Goal: Information Seeking & Learning: Learn about a topic

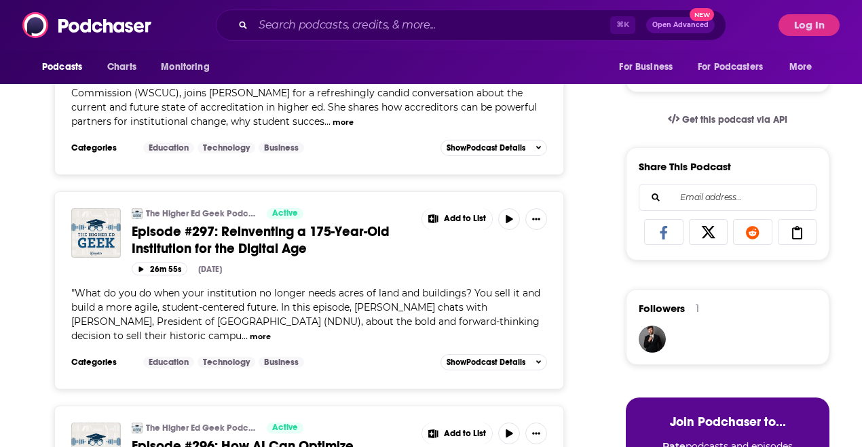
scroll to position [406, 0]
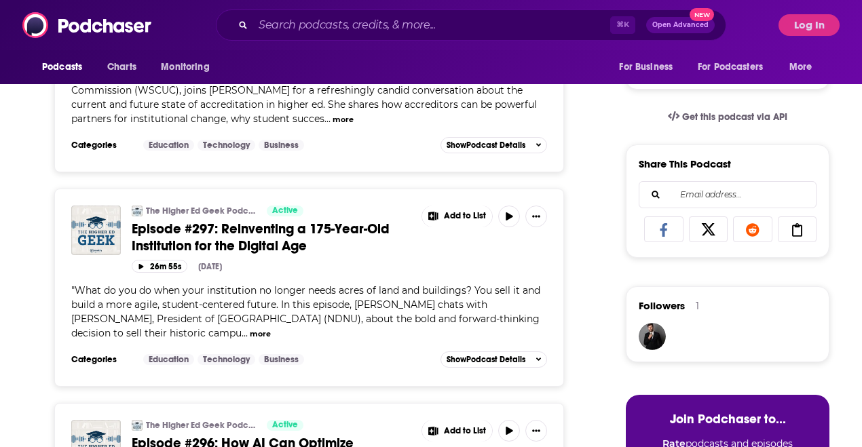
click at [274, 248] on span "Episode #297: Reinventing a 175-Year-Old Institution for the Digital Age" at bounding box center [261, 238] width 258 height 34
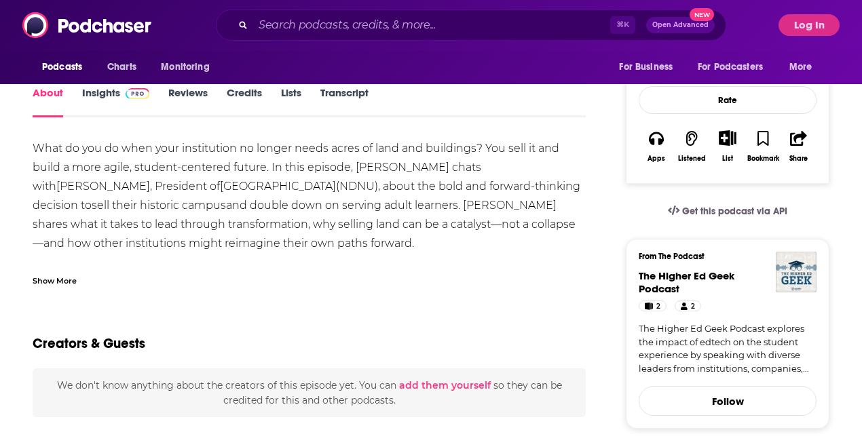
scroll to position [212, 0]
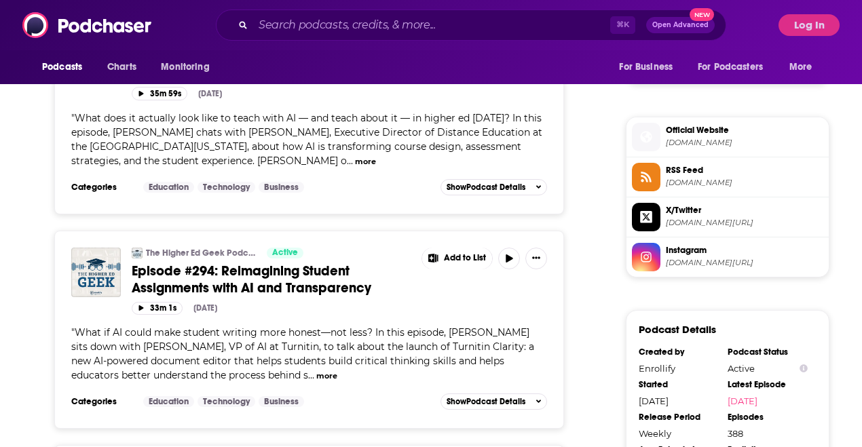
scroll to position [1013, 0]
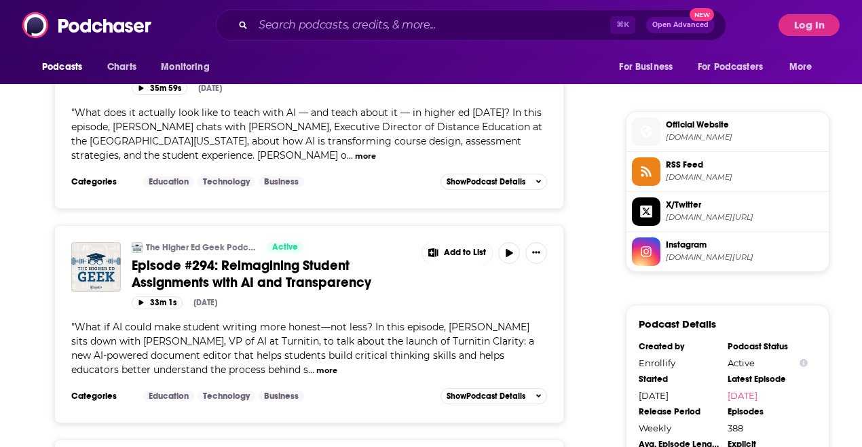
click at [286, 285] on span "Episode #294: Reimagining Student Assignments with AI and Transparency" at bounding box center [251, 274] width 239 height 34
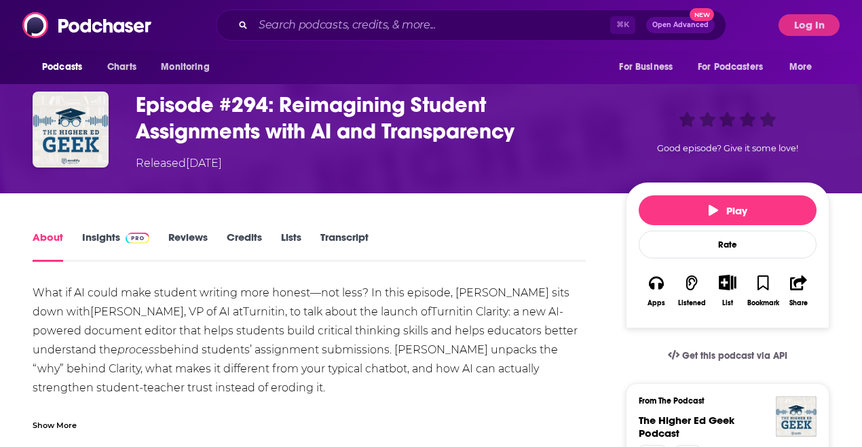
scroll to position [73, 0]
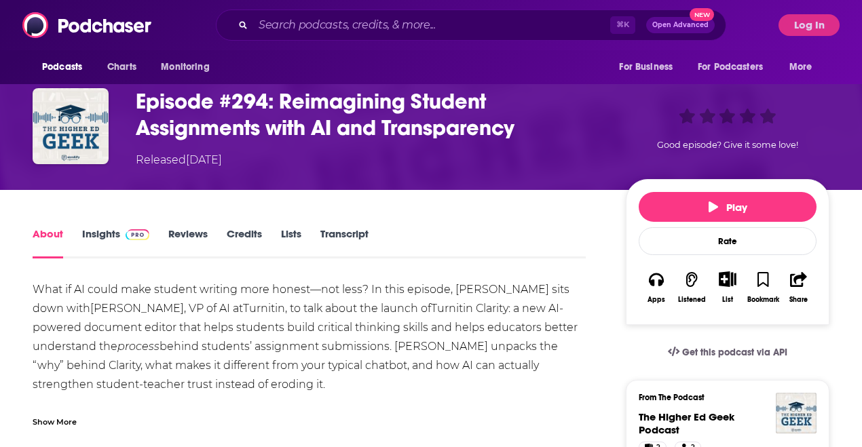
click at [788, 287] on button "Share" at bounding box center [798, 288] width 35 height 50
click at [441, 247] on div "About Insights Reviews Credits Lists Transcript" at bounding box center [309, 241] width 553 height 33
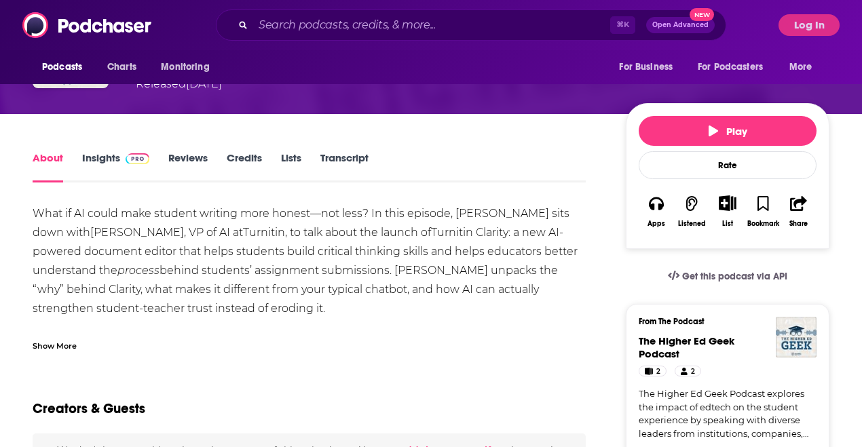
scroll to position [165, 0]
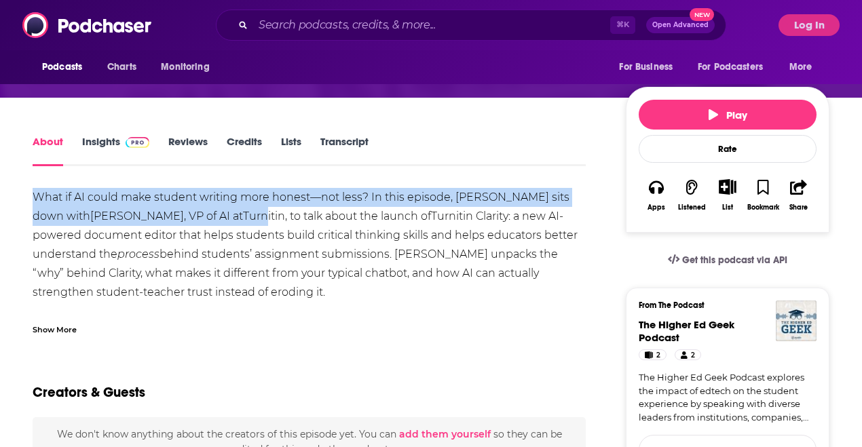
drag, startPoint x: 31, startPoint y: 215, endPoint x: 175, endPoint y: 216, distance: 143.8
click at [243, 216] on link "Turnitin" at bounding box center [264, 216] width 42 height 13
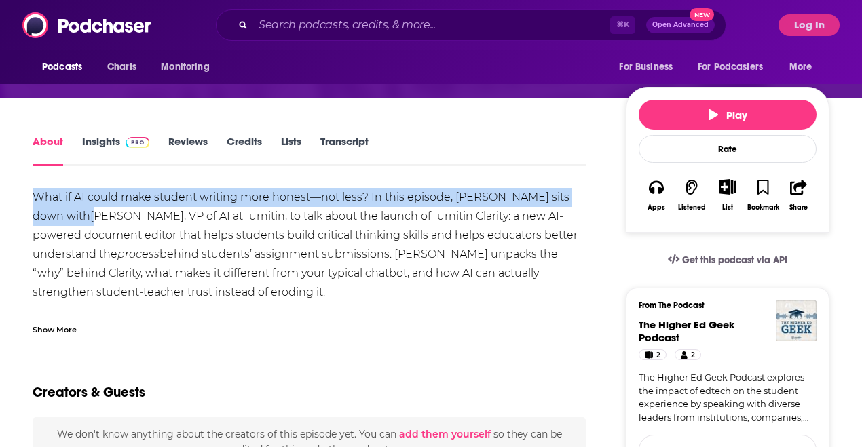
drag, startPoint x: 31, startPoint y: 218, endPoint x: 45, endPoint y: 218, distance: 14.2
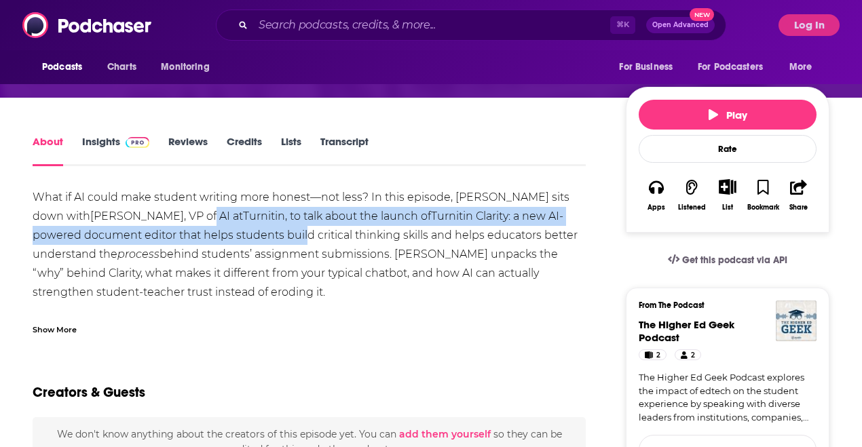
drag, startPoint x: 197, startPoint y: 223, endPoint x: 117, endPoint y: 208, distance: 82.1
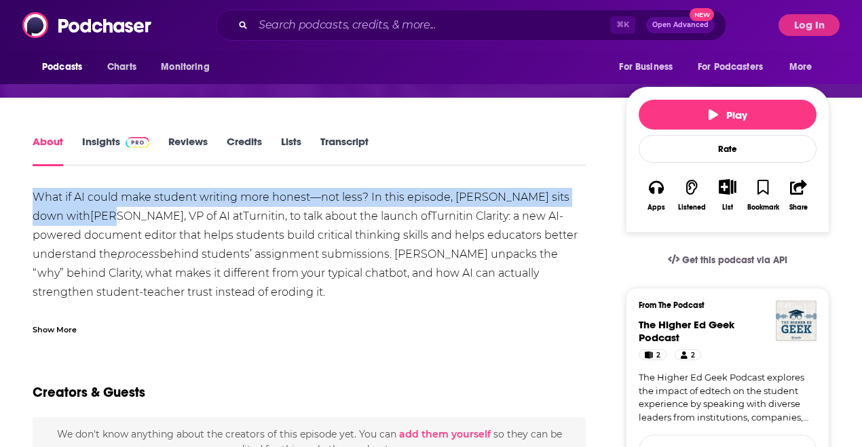
drag, startPoint x: 25, startPoint y: 211, endPoint x: 53, endPoint y: 212, distance: 27.8
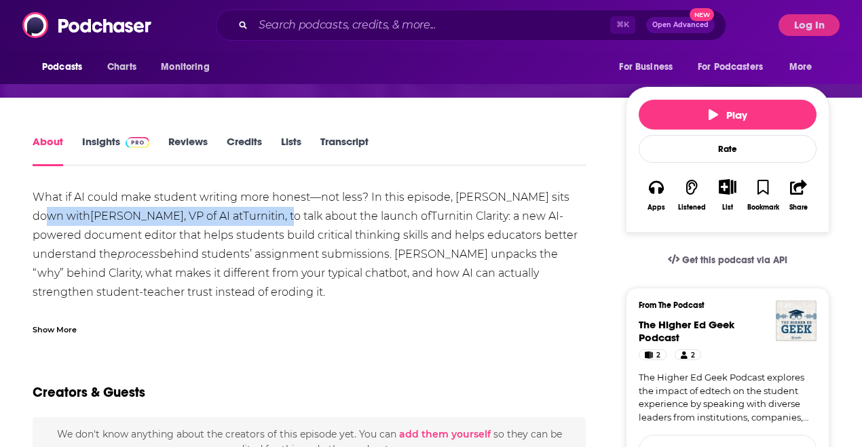
drag, startPoint x: 202, startPoint y: 213, endPoint x: 33, endPoint y: 207, distance: 168.4
copy div "[PERSON_NAME] , VP of AI at Turnitin , t"
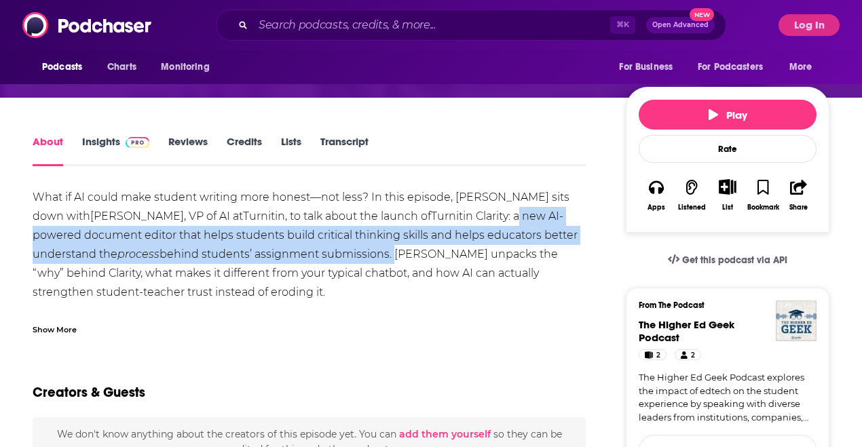
drag, startPoint x: 434, startPoint y: 216, endPoint x: 306, endPoint y: 257, distance: 133.9
copy div "new AI-powered document editor that helps students build critical thinking skil…"
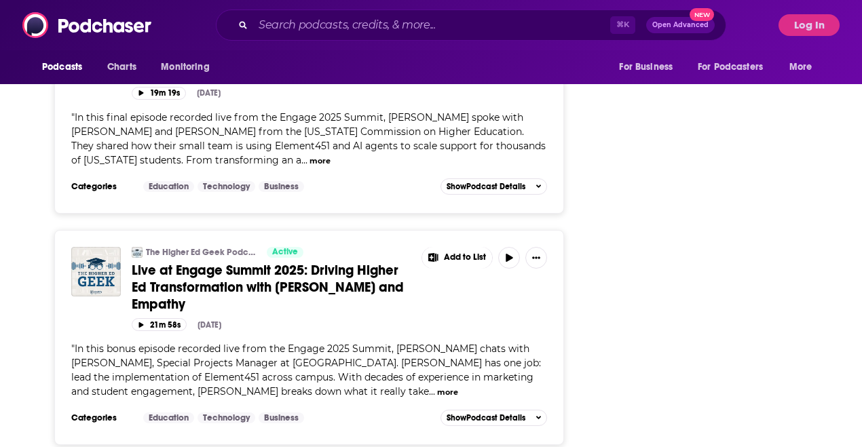
scroll to position [3850, 0]
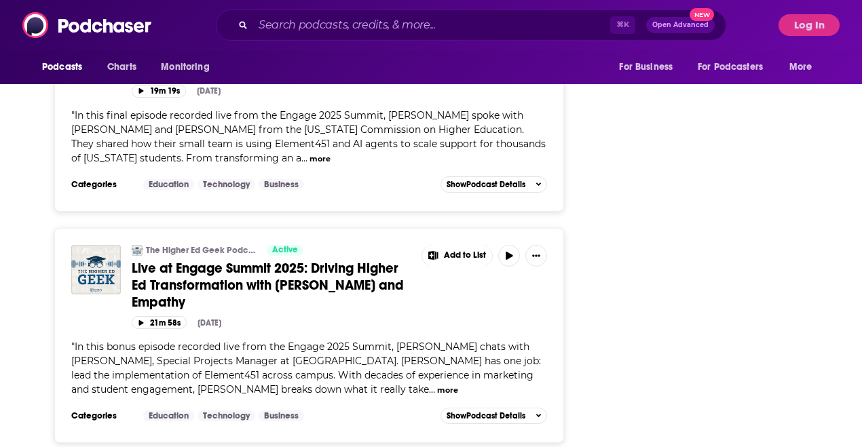
click at [302, 274] on span "Live at Engage Summit 2025: Driving Higher Ed Transformation with [PERSON_NAME]…" at bounding box center [268, 285] width 272 height 51
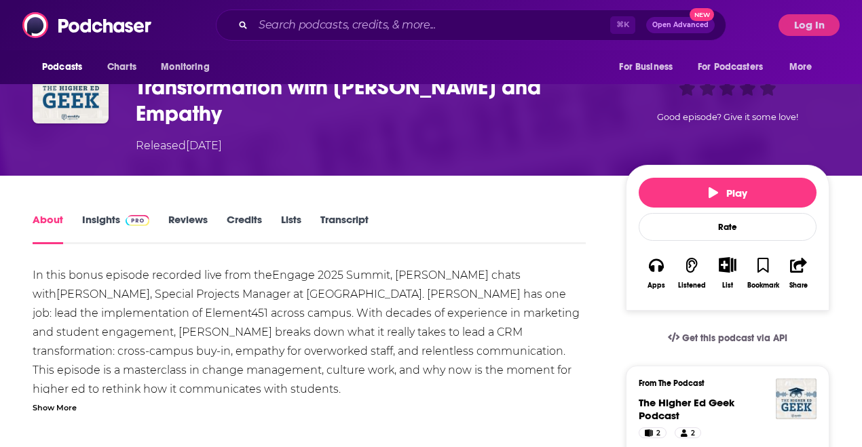
scroll to position [145, 0]
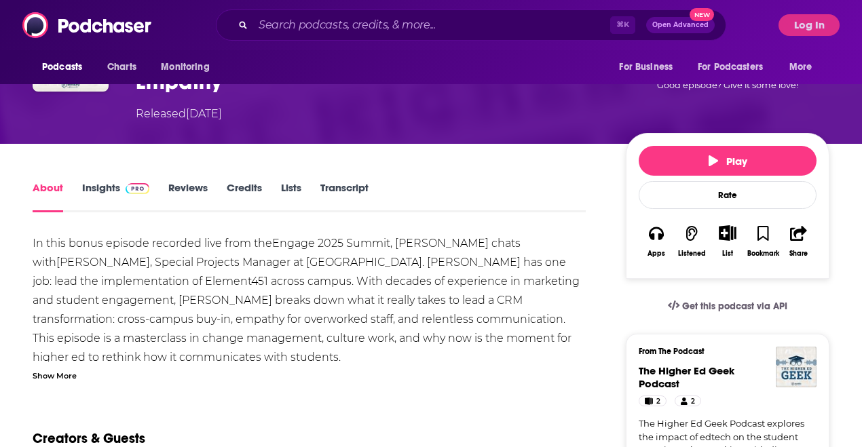
drag, startPoint x: 494, startPoint y: 215, endPoint x: 529, endPoint y: 222, distance: 35.3
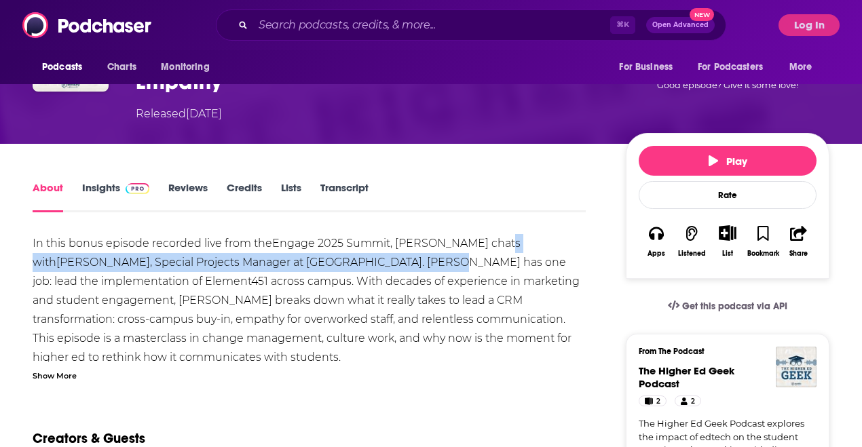
drag, startPoint x: 330, startPoint y: 236, endPoint x: 492, endPoint y: 220, distance: 162.3
copy div "[PERSON_NAME] , Special Projects Manager at [GEOGRAPHIC_DATA]"
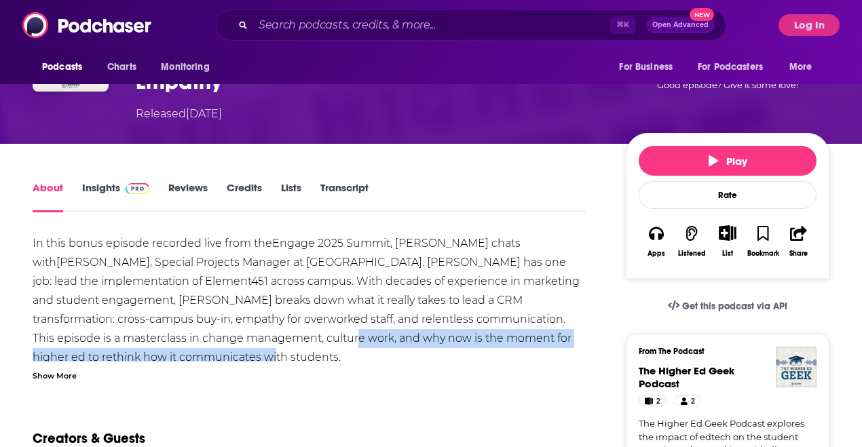
drag, startPoint x: 132, startPoint y: 311, endPoint x: 191, endPoint y: 329, distance: 61.6
copy div "why now is the moment for higher ed to rethink how it communicates with student…"
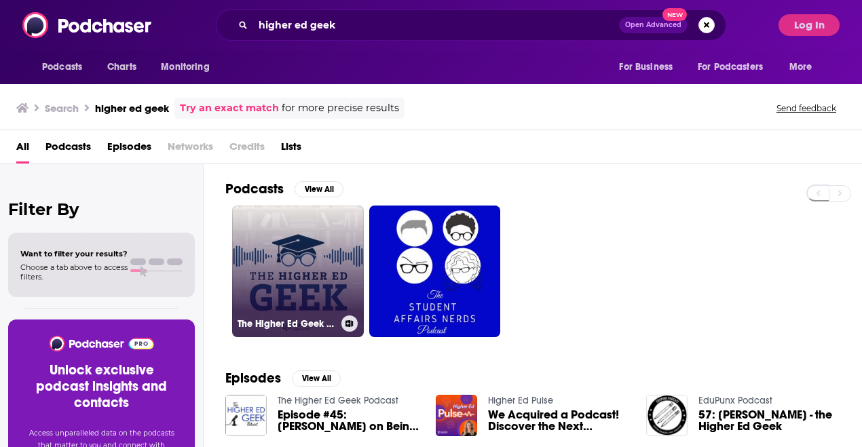
click at [296, 259] on link "The Higher Ed Geek Podcast" at bounding box center [298, 272] width 132 height 132
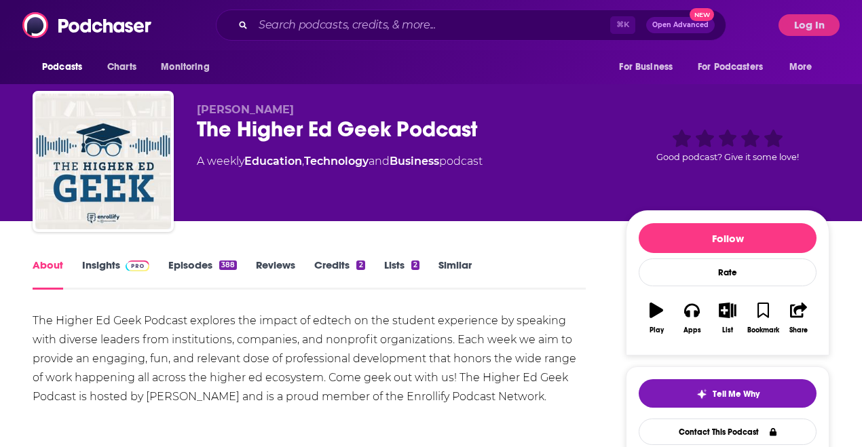
click at [198, 274] on link "Episodes 388" at bounding box center [202, 273] width 69 height 31
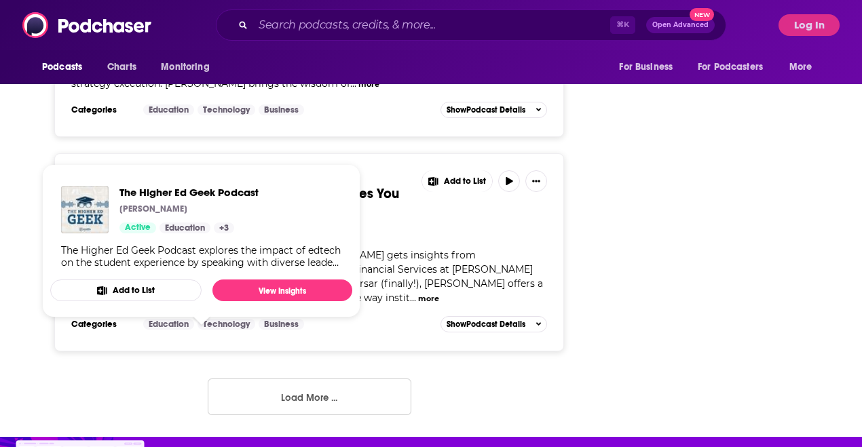
scroll to position [5507, 0]
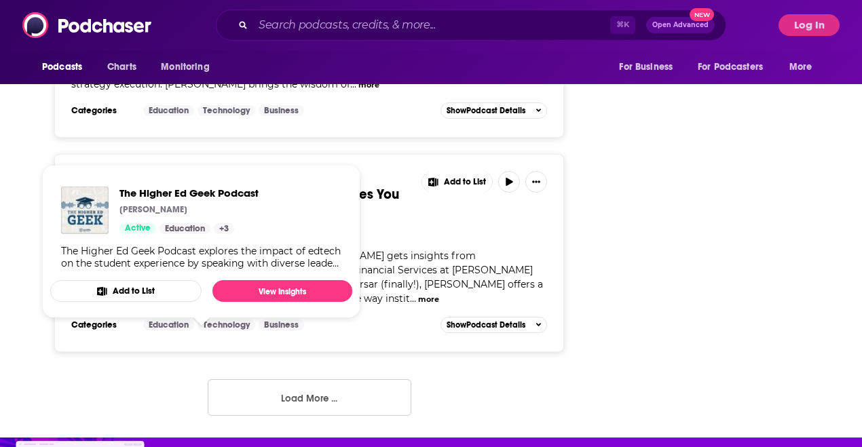
click at [371, 379] on button "Load More ..." at bounding box center [310, 397] width 204 height 37
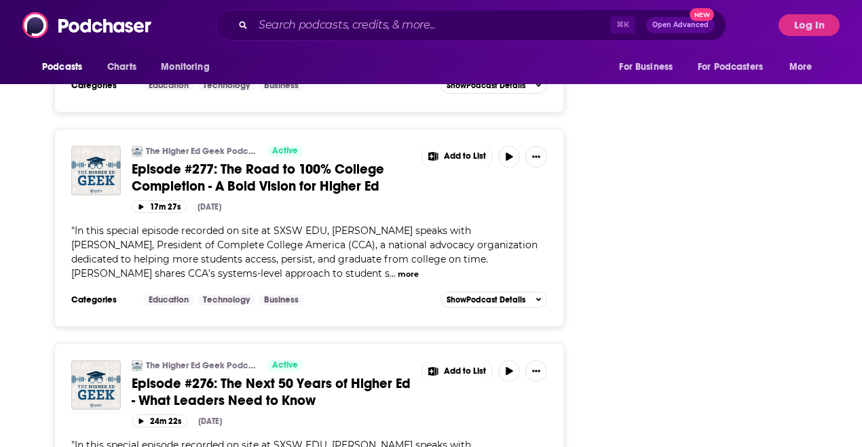
scroll to position [7437, 0]
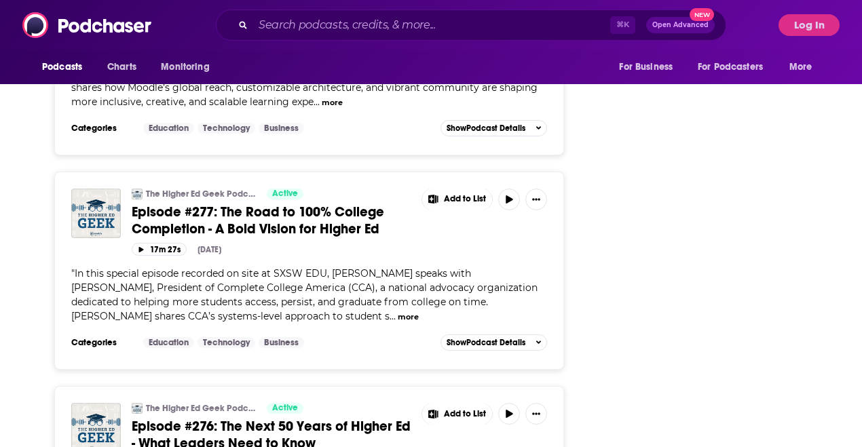
click at [280, 204] on span "Episode #277: The Road to 100% College Completion - A Bold Vision for Higher Ed" at bounding box center [258, 221] width 252 height 34
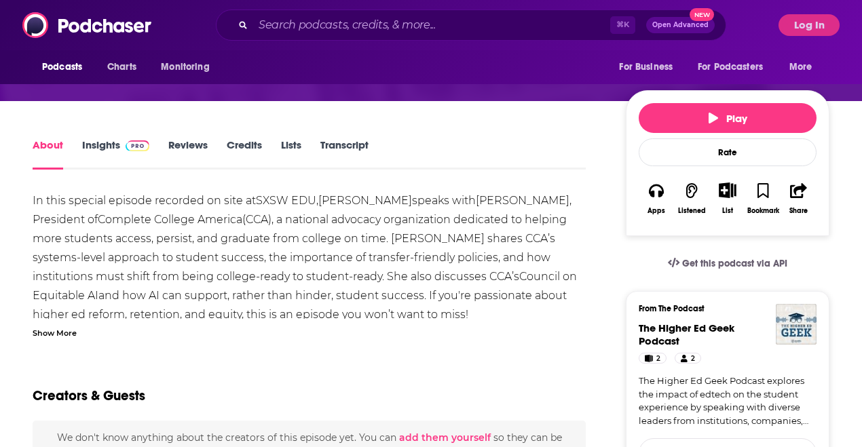
scroll to position [188, 0]
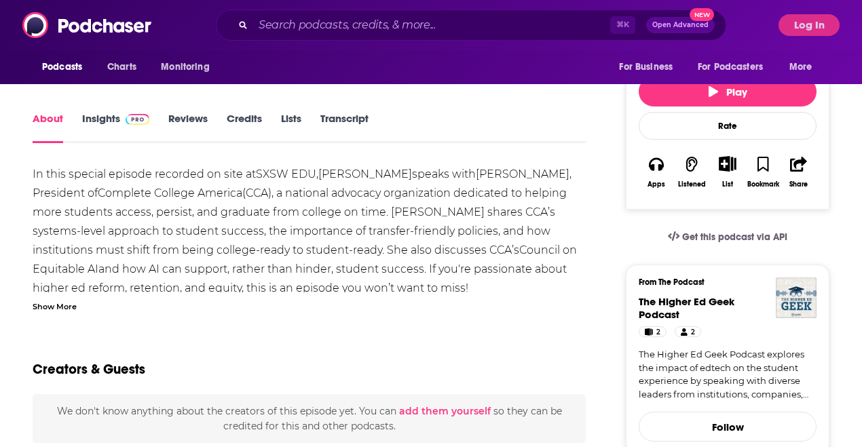
drag, startPoint x: 429, startPoint y: 171, endPoint x: 462, endPoint y: 172, distance: 33.3
drag, startPoint x: 245, startPoint y: 191, endPoint x: 424, endPoint y: 174, distance: 180.0
copy div "[PERSON_NAME] , President of Complete College America"
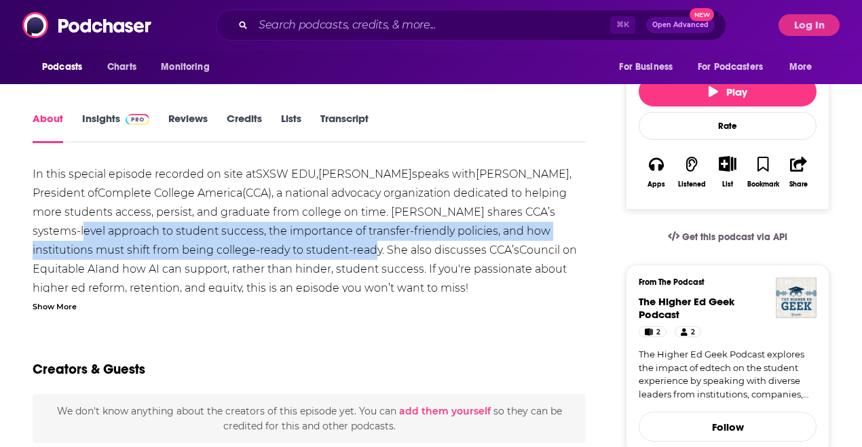
drag, startPoint x: 33, startPoint y: 230, endPoint x: 307, endPoint y: 238, distance: 274.2
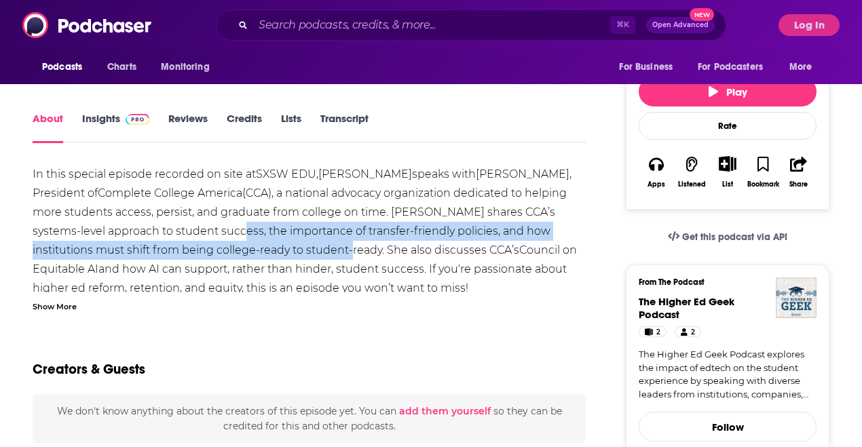
drag, startPoint x: 193, startPoint y: 230, endPoint x: 286, endPoint y: 252, distance: 94.8
copy div "the importance of transfer-friendly policies, and how institutions must shift f…"
drag, startPoint x: 484, startPoint y: 246, endPoint x: 513, endPoint y: 251, distance: 29.6
drag, startPoint x: 484, startPoint y: 248, endPoint x: 507, endPoint y: 256, distance: 24.7
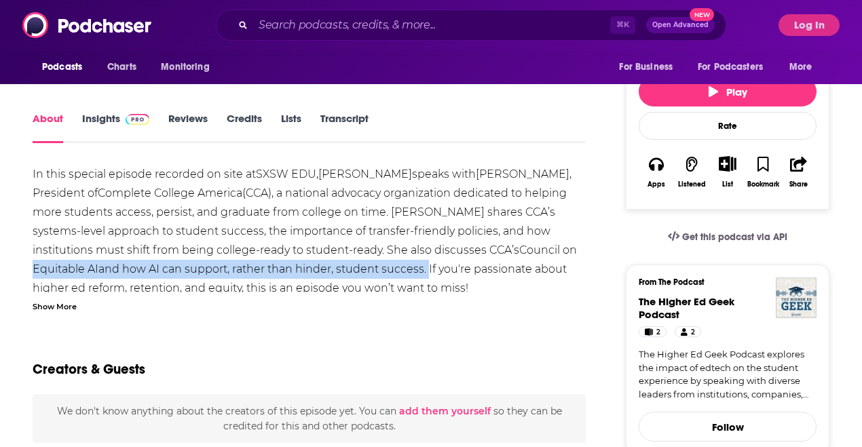
drag, startPoint x: 336, startPoint y: 265, endPoint x: 485, endPoint y: 251, distance: 149.9
copy div "Equitable AI and how AI can support, rather than hinder, student success."
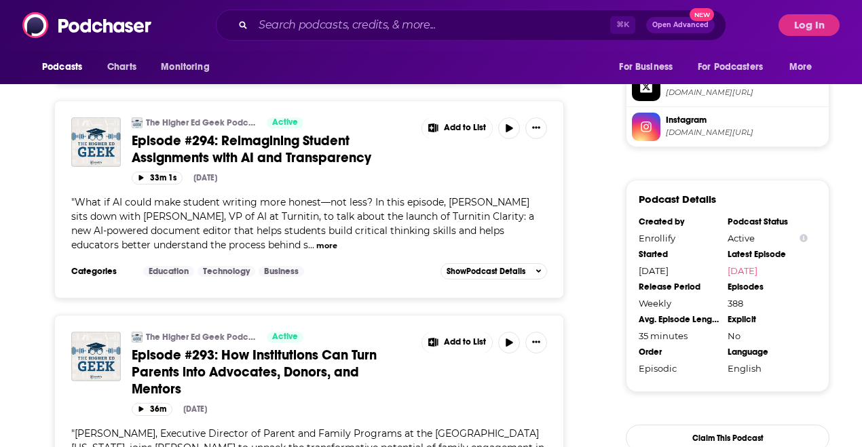
scroll to position [1183, 0]
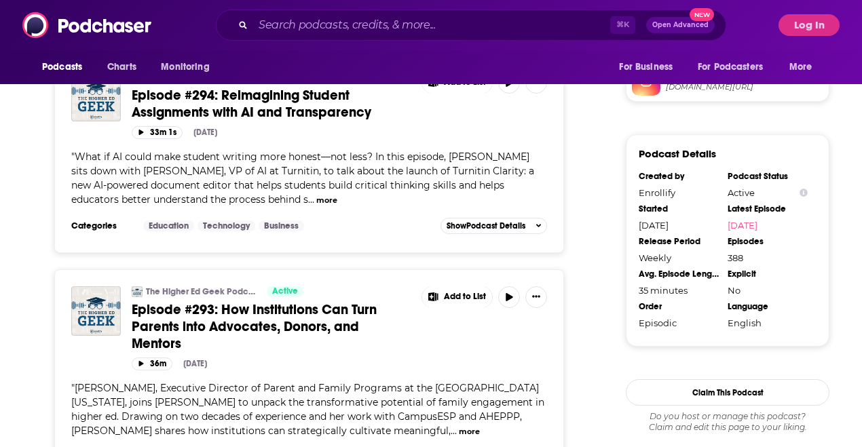
click at [211, 308] on span "Episode #293: How Institutions Can Turn Parents into Advocates, Donors, and Men…" at bounding box center [254, 326] width 245 height 51
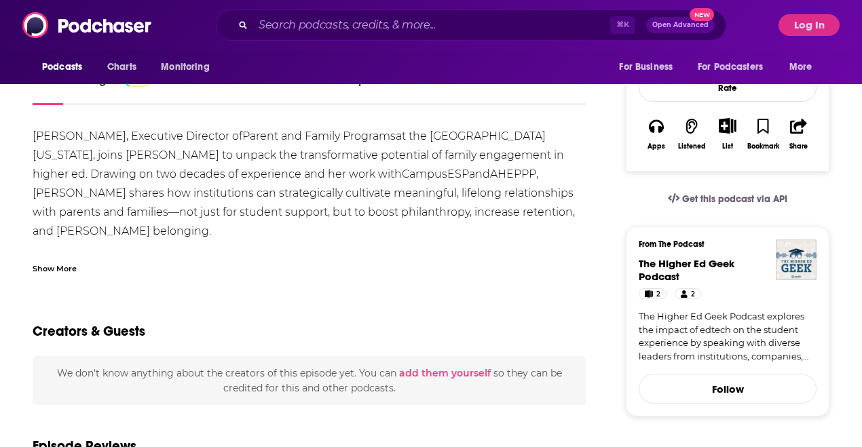
scroll to position [220, 0]
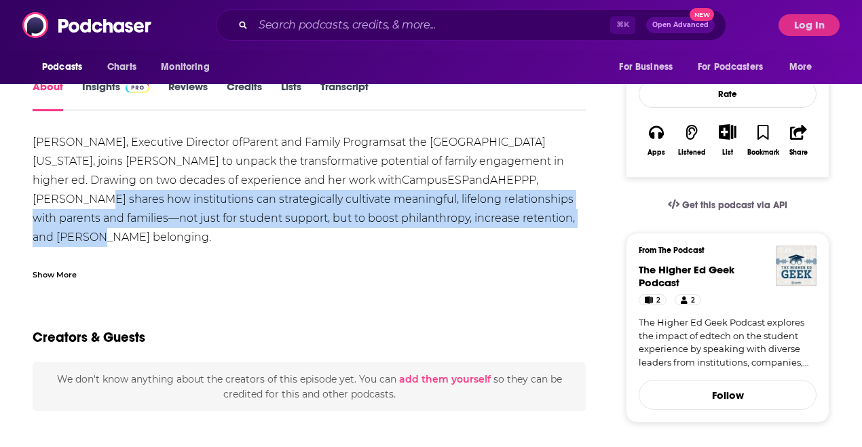
drag, startPoint x: 406, startPoint y: 178, endPoint x: 452, endPoint y: 212, distance: 57.3
copy div "how institutions can strategically cultivate meaningful, lifelong relationships…"
